Goal: Transaction & Acquisition: Purchase product/service

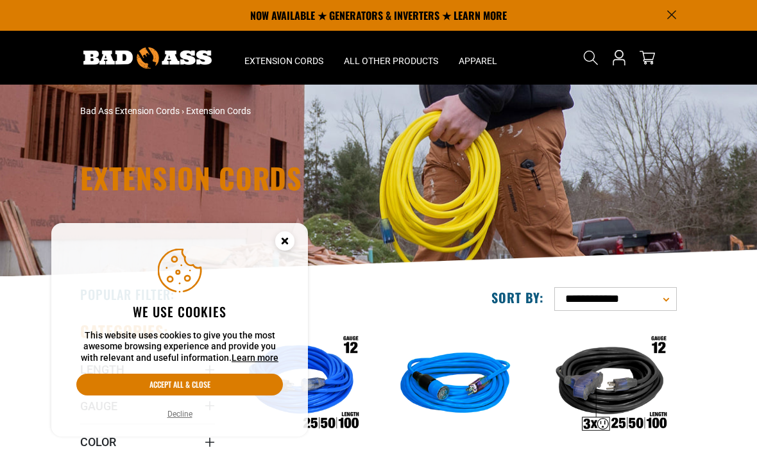
click at [279, 242] on circle "Cookie Consent" at bounding box center [284, 241] width 19 height 19
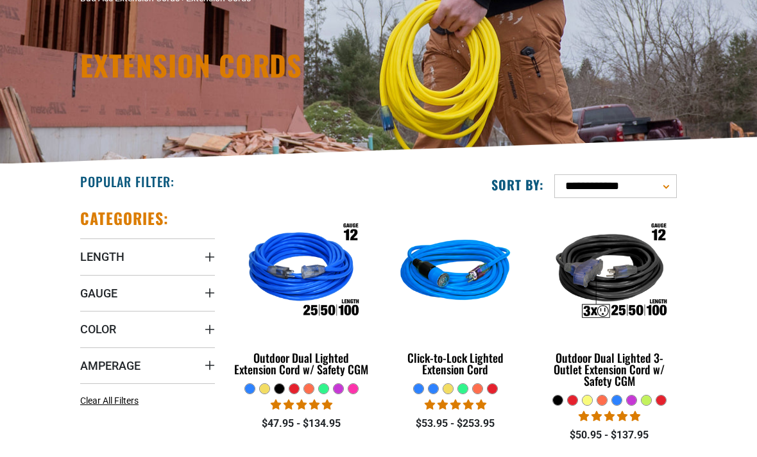
scroll to position [123, 0]
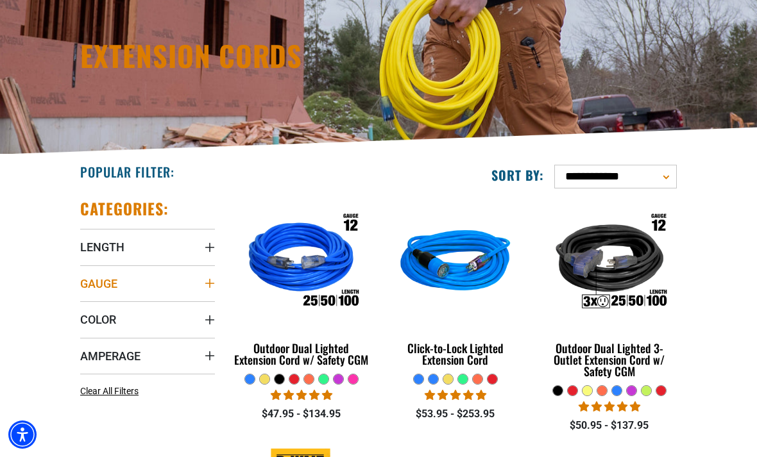
click at [114, 282] on span "Gauge" at bounding box center [98, 283] width 37 height 15
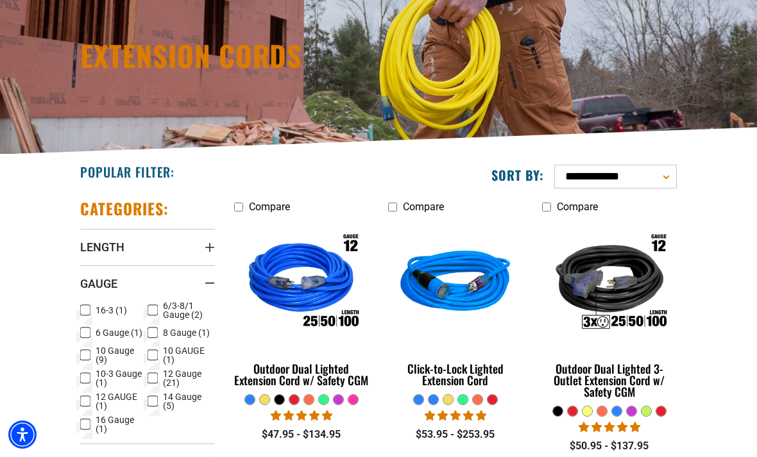
click at [87, 355] on icon at bounding box center [85, 355] width 10 height 17
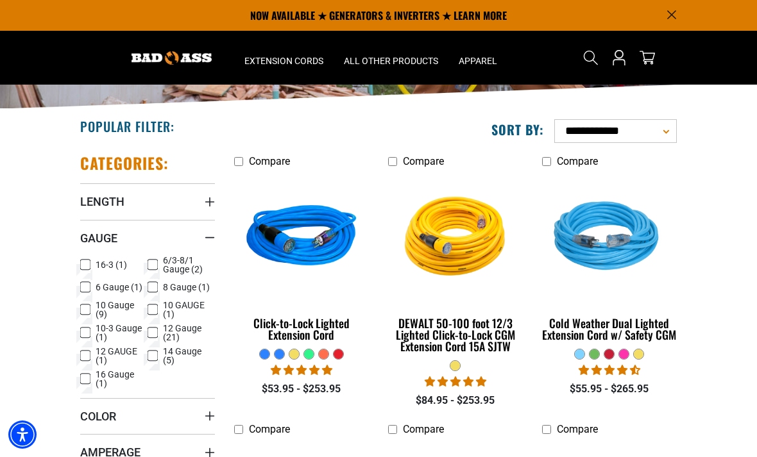
scroll to position [166, 0]
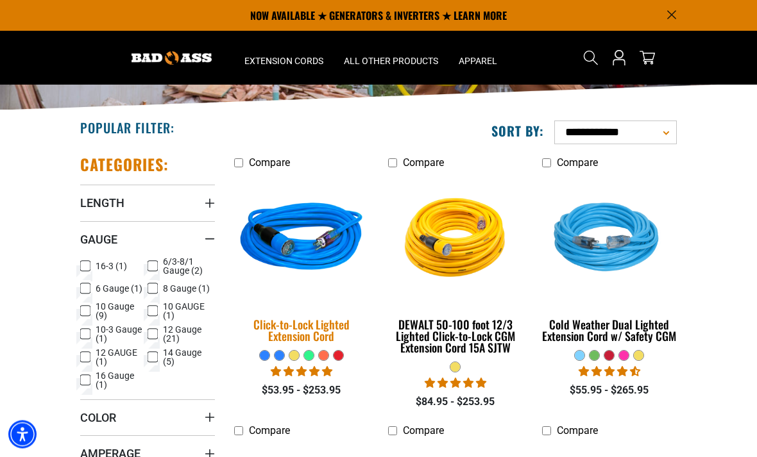
click at [317, 248] on img at bounding box center [301, 240] width 154 height 139
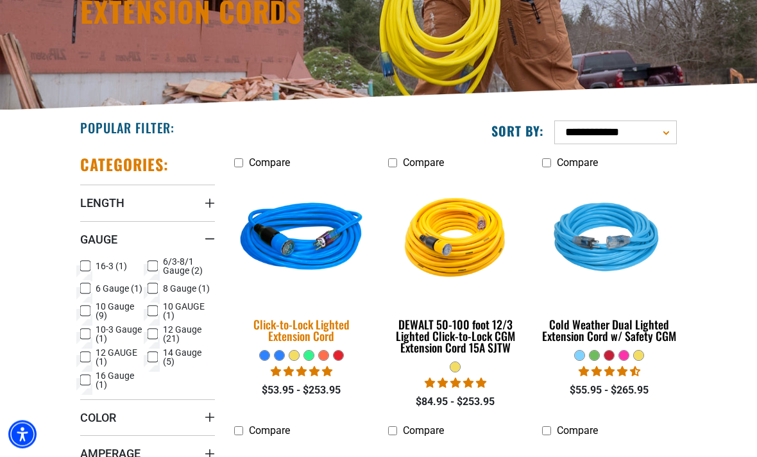
scroll to position [85, 0]
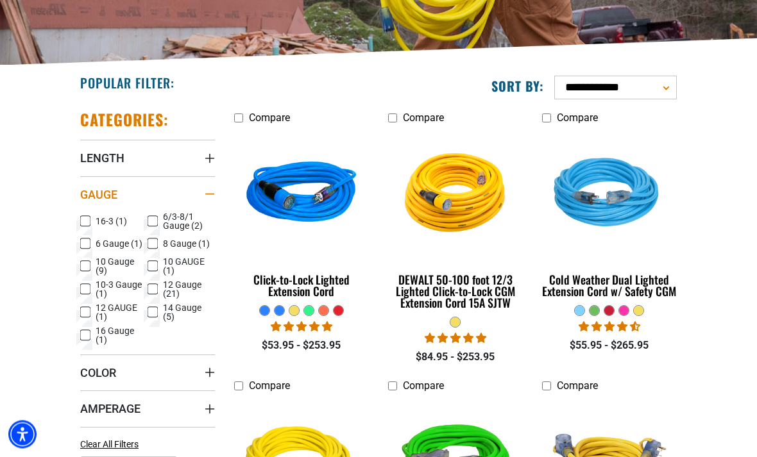
click at [213, 196] on div "Gauge" at bounding box center [210, 195] width 10 height 10
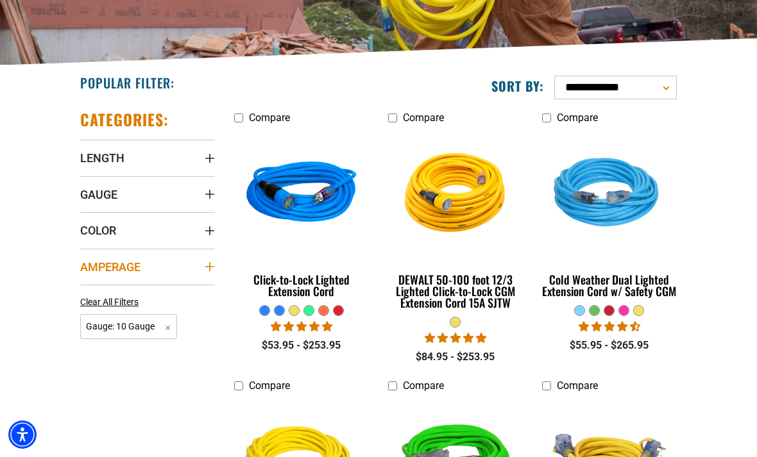
click at [131, 261] on span "Amperage" at bounding box center [110, 267] width 60 height 15
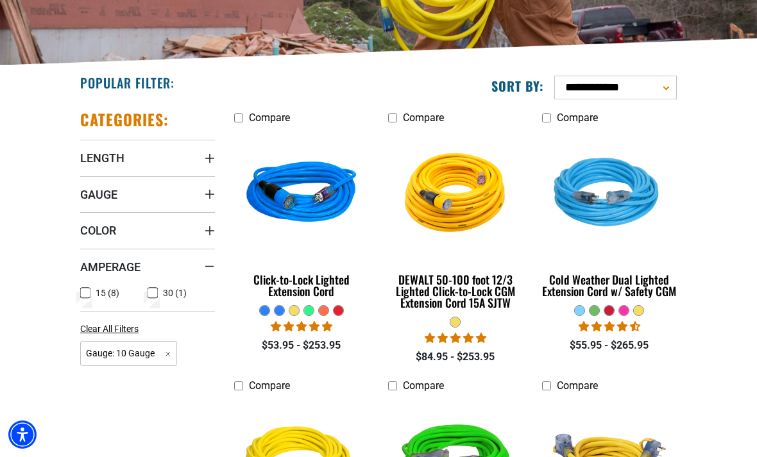
click at [147, 285] on label "15 (8) 15 (8 products)" at bounding box center [113, 293] width 67 height 17
click at [164, 294] on span "30 (1)" at bounding box center [175, 293] width 24 height 9
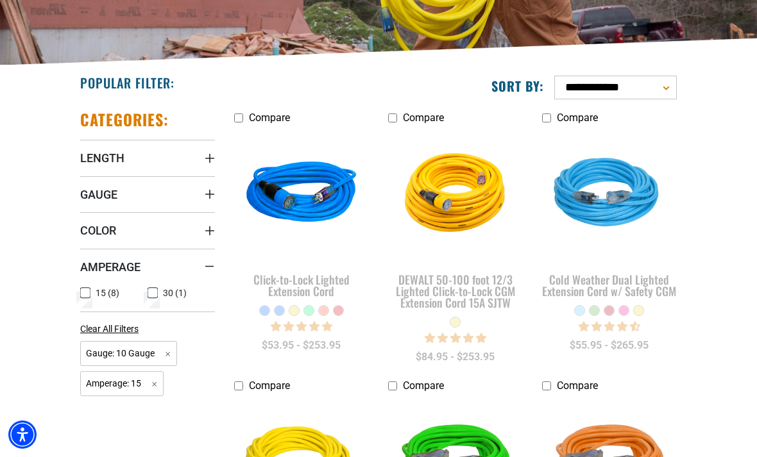
click at [85, 293] on icon at bounding box center [86, 293] width 6 height 3
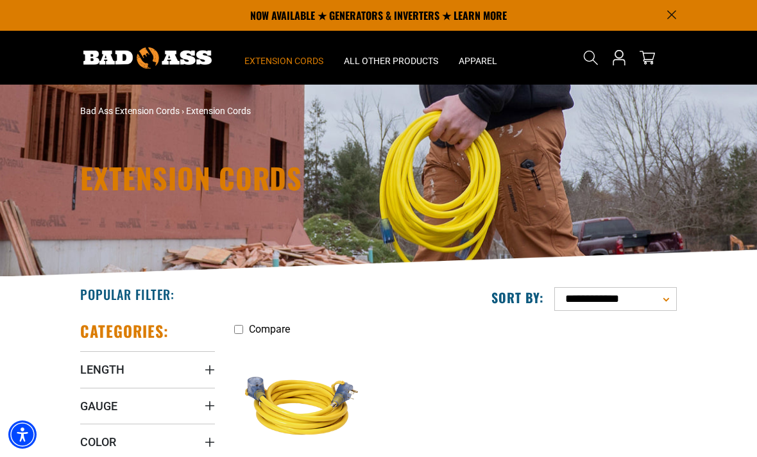
click at [290, 71] on div "All Extension Cords General Purpose Outdoor Indoor" at bounding box center [283, 219] width 99 height 301
